Goal: Information Seeking & Learning: Learn about a topic

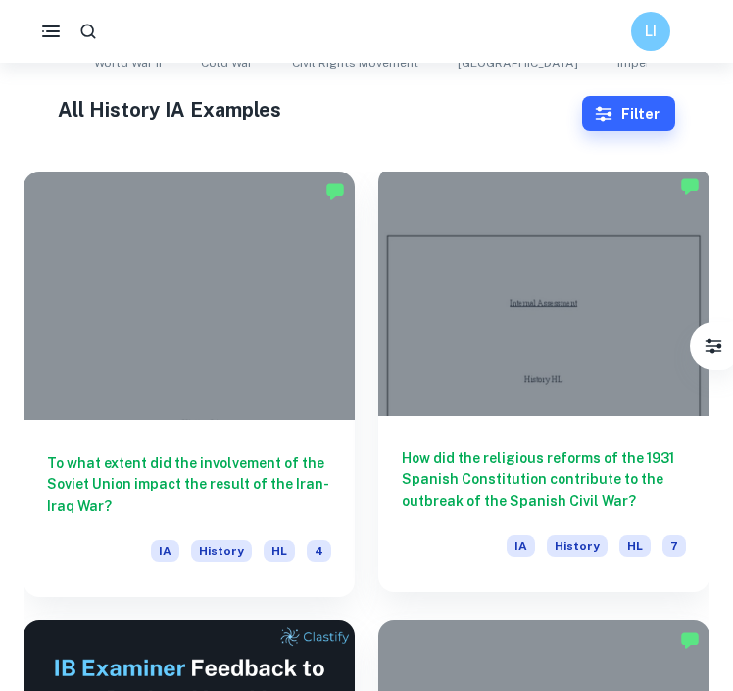
scroll to position [447, 0]
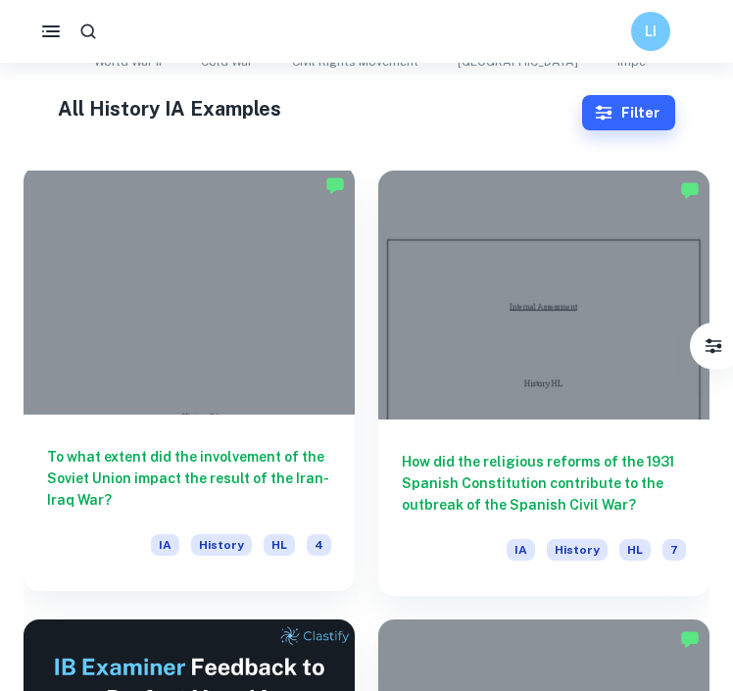
click at [250, 466] on h6 "To what extent did the involvement of the Soviet Union impact the result of the…" at bounding box center [189, 478] width 284 height 65
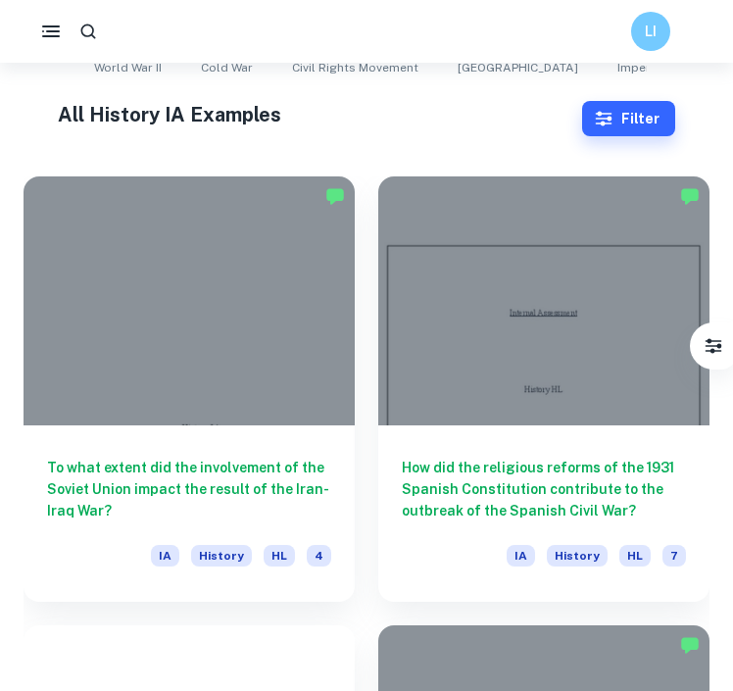
scroll to position [475, 0]
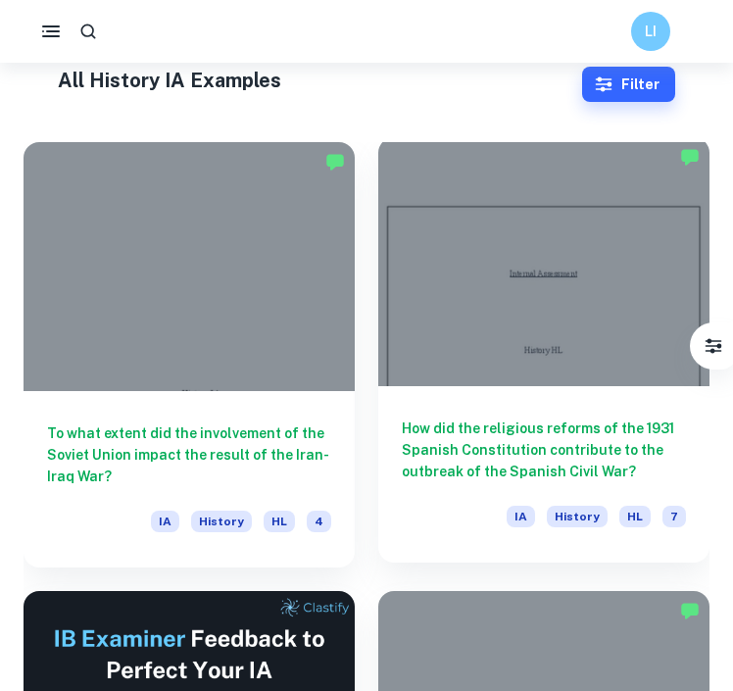
click at [504, 426] on h6 "How did the religious reforms of the 1931 Spanish Constitution contribute to th…" at bounding box center [544, 450] width 284 height 65
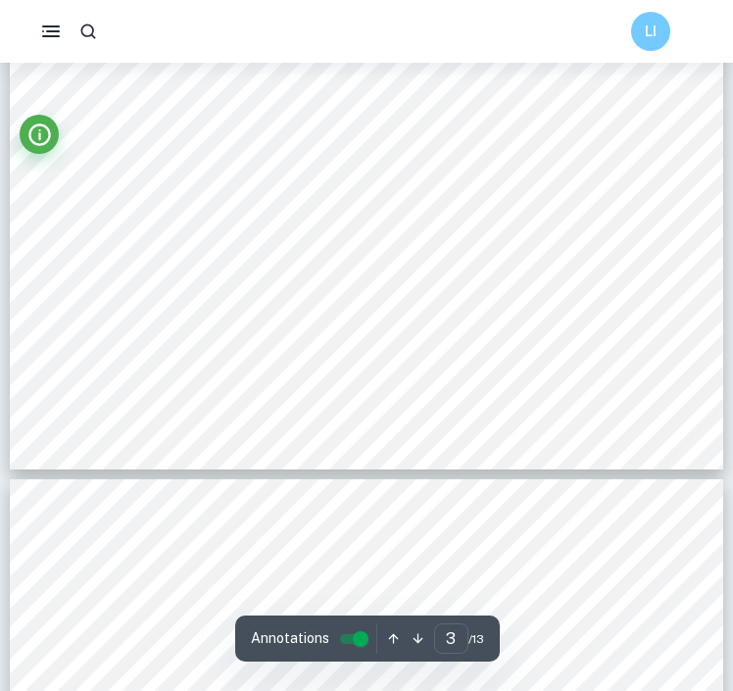
scroll to position [2890, 0]
type input "4"
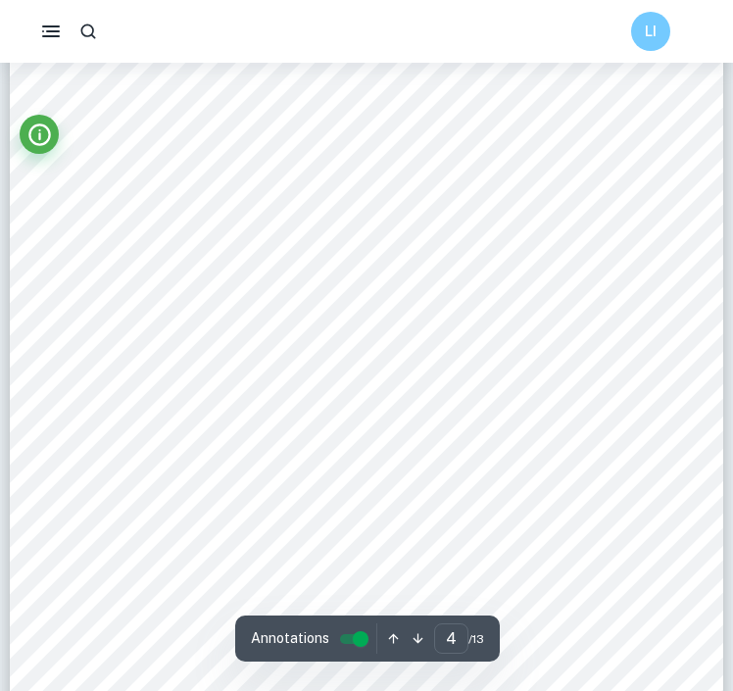
scroll to position [3831, 0]
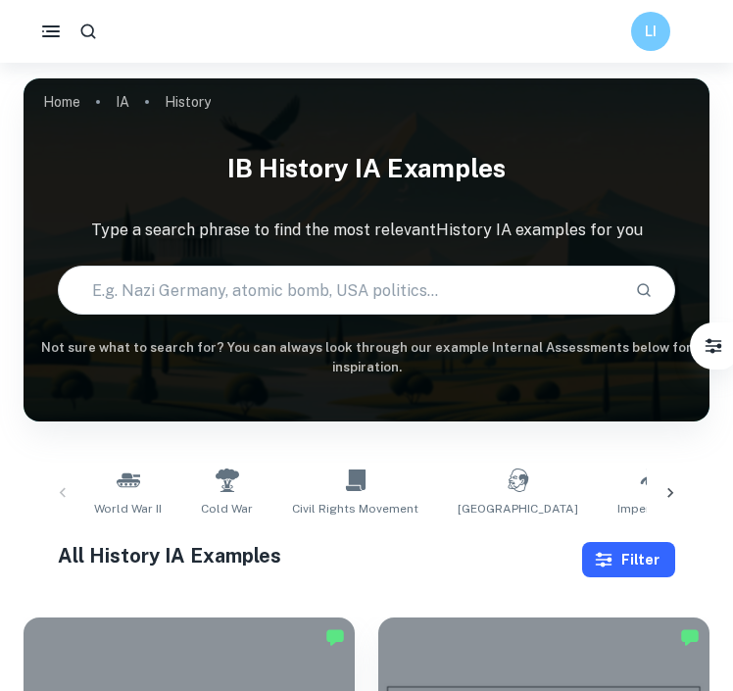
click at [635, 546] on button "Filter" at bounding box center [628, 559] width 93 height 35
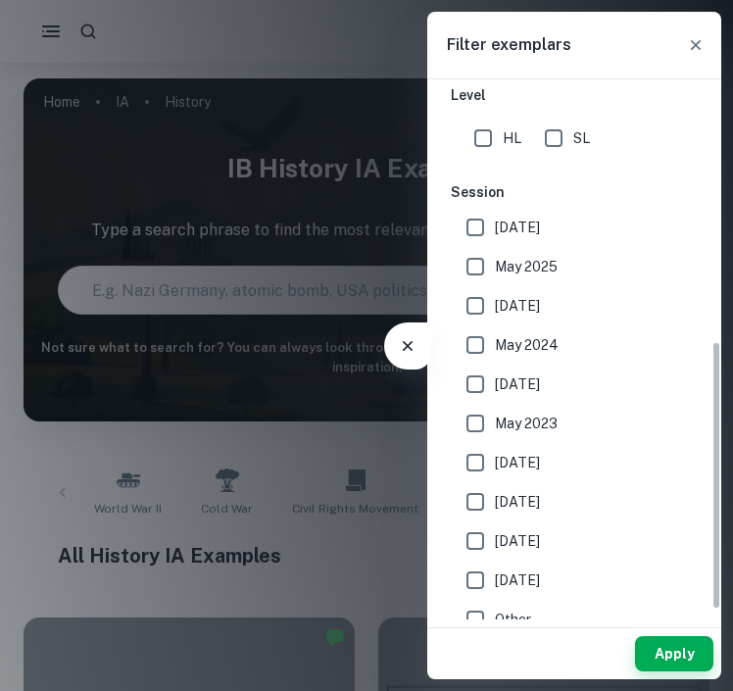
scroll to position [524, 0]
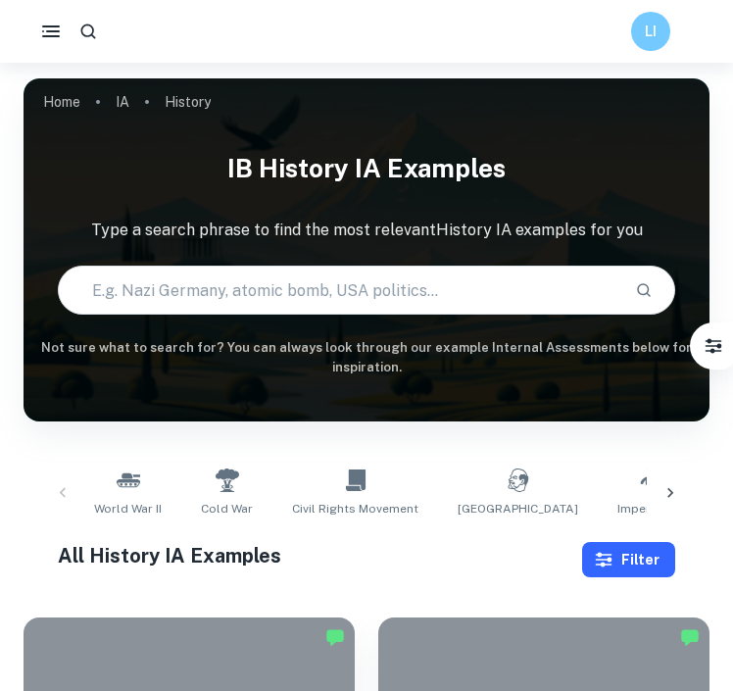
click at [622, 554] on button "Filter" at bounding box center [628, 559] width 93 height 35
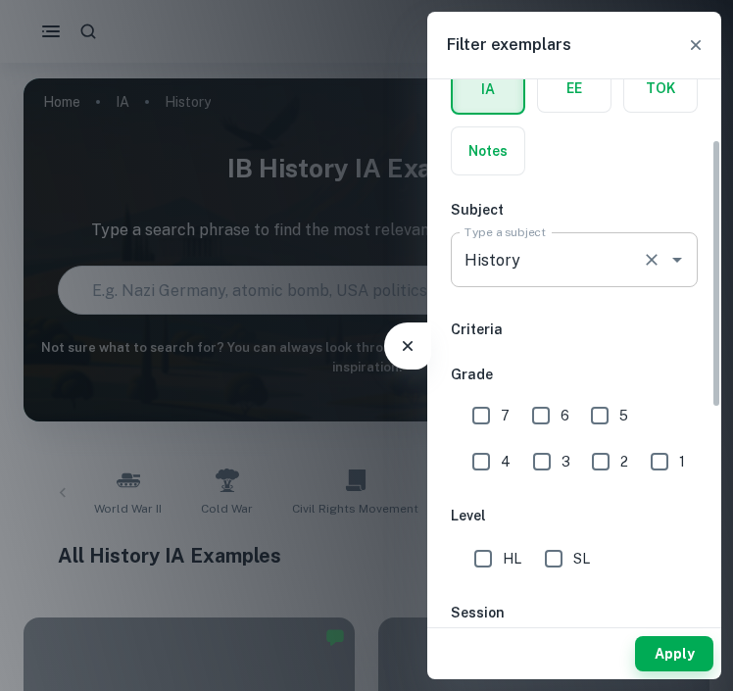
scroll to position [126, 0]
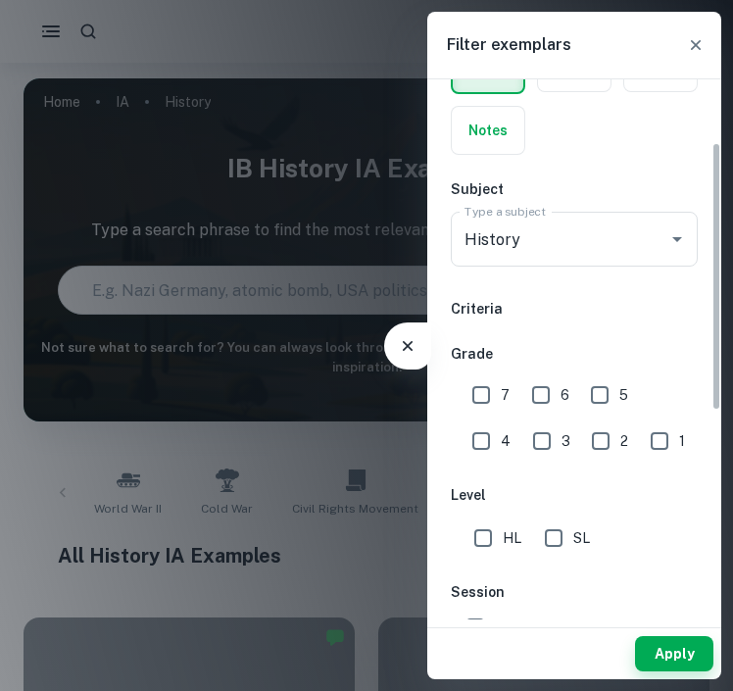
click at [481, 391] on input "7" at bounding box center [481, 394] width 39 height 39
checkbox input "true"
click at [518, 394] on div "7" at bounding box center [496, 392] width 59 height 45
click at [549, 535] on input "SL" at bounding box center [553, 538] width 39 height 39
checkbox input "true"
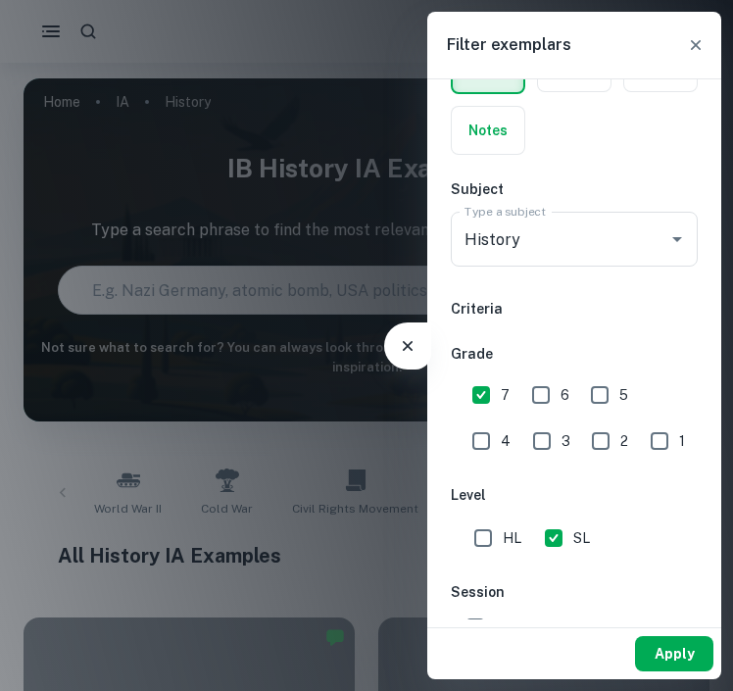
click at [659, 655] on button "Apply" at bounding box center [674, 653] width 78 height 35
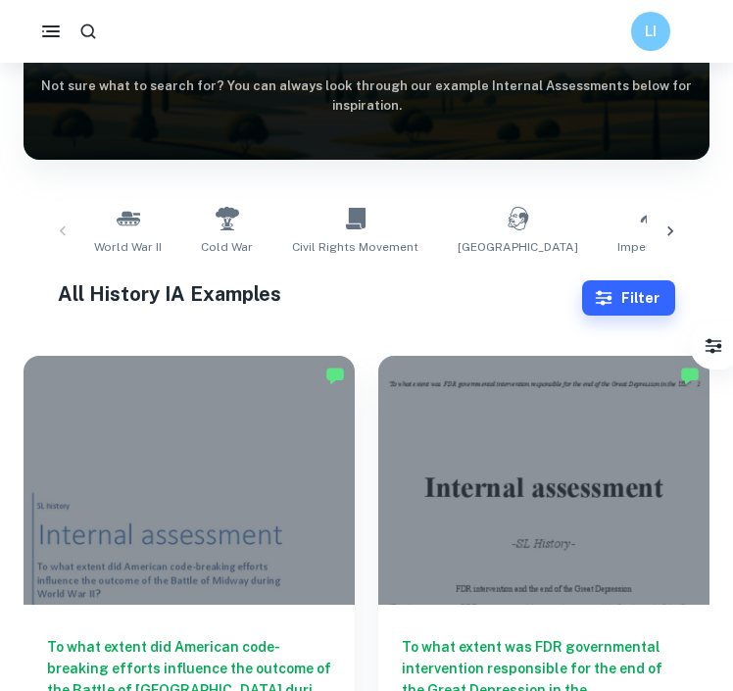
scroll to position [423, 0]
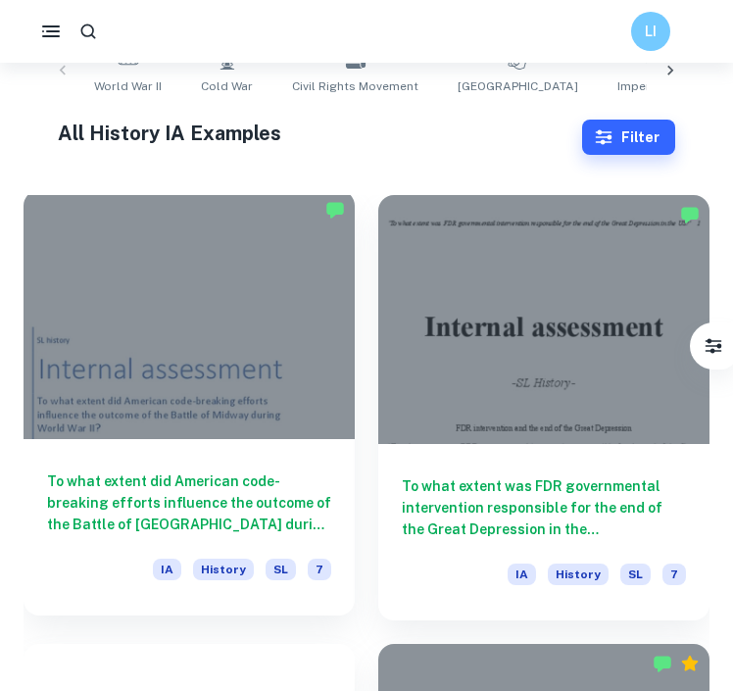
click at [194, 484] on h6 "To what extent did American code-breaking efforts influence the outcome of the …" at bounding box center [189, 503] width 284 height 65
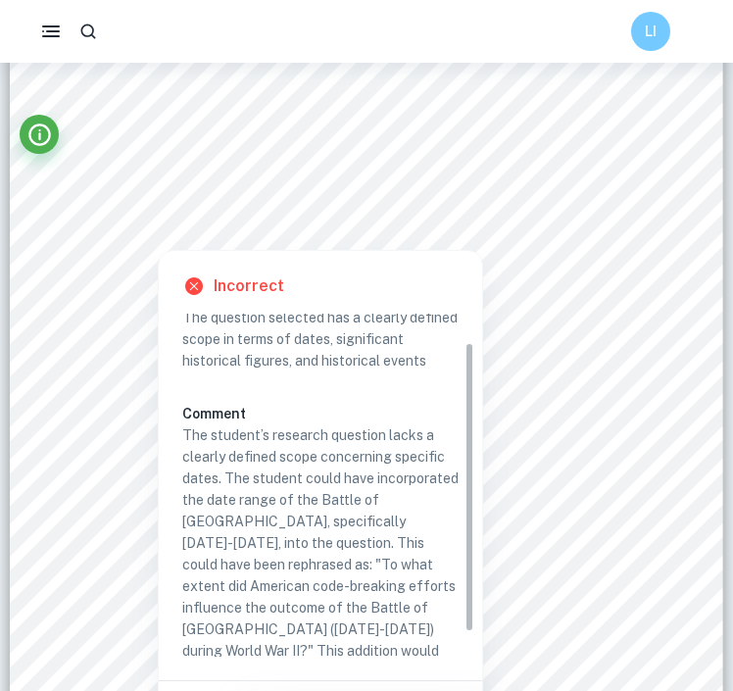
scroll to position [33, 0]
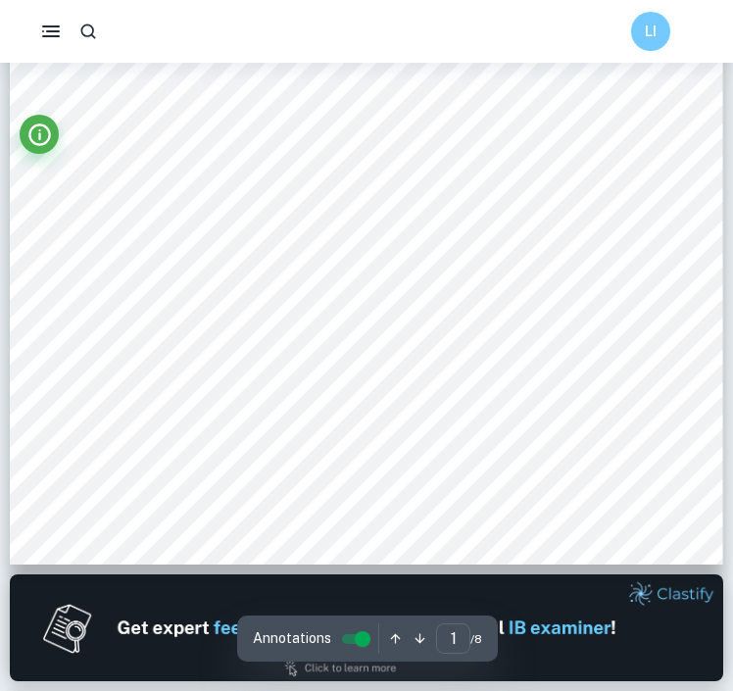
type input "2"
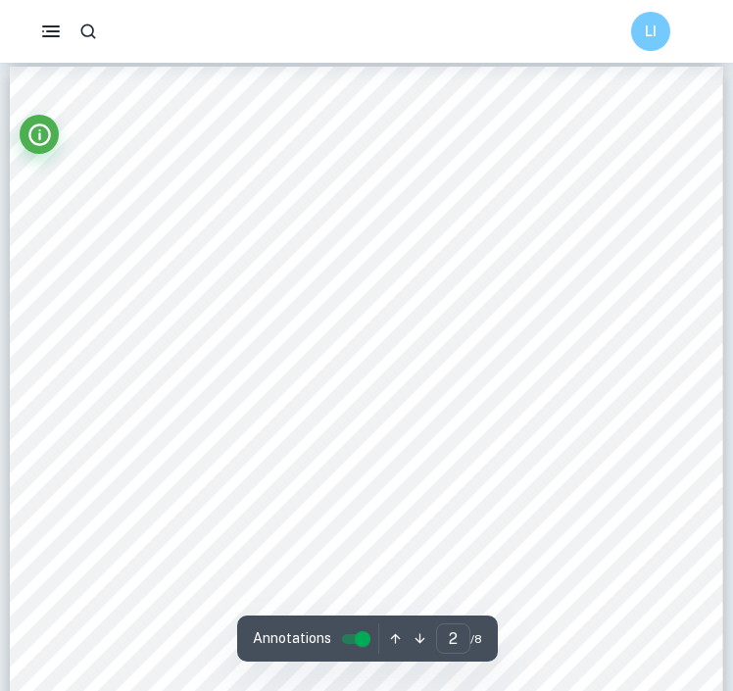
scroll to position [1160, 0]
